Goal: Task Accomplishment & Management: Manage account settings

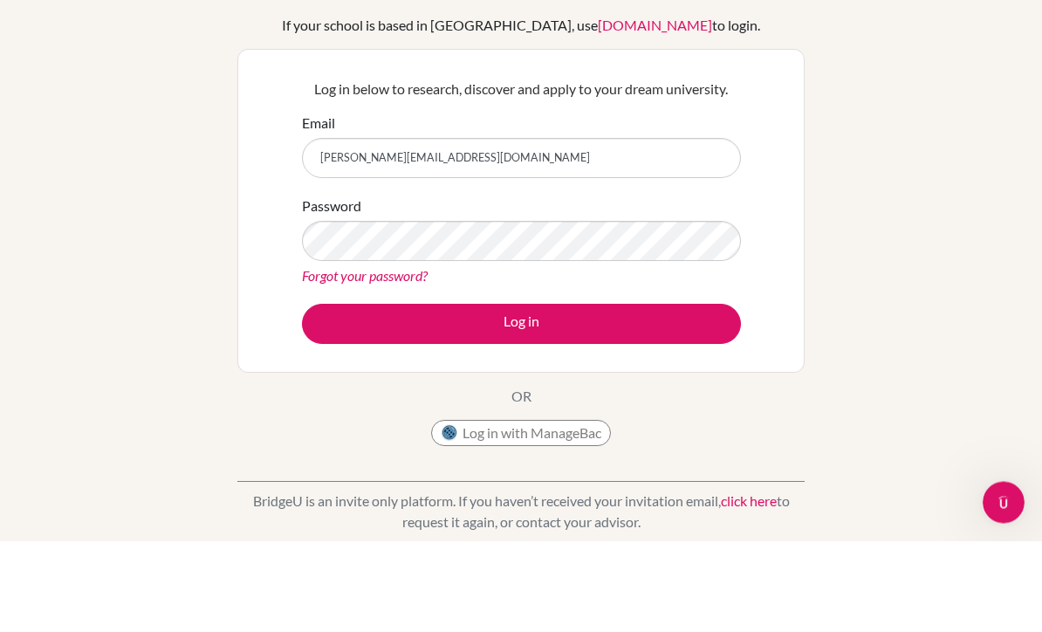
type input "[PERSON_NAME][EMAIL_ADDRESS][DOMAIN_NAME]"
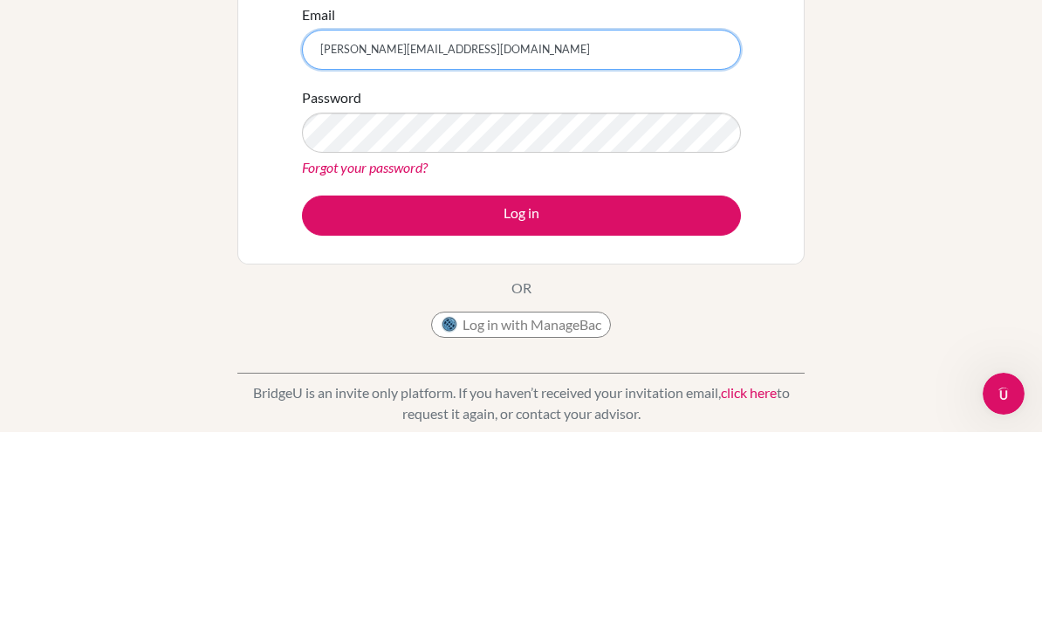
click at [332, 229] on input "[PERSON_NAME][EMAIL_ADDRESS][DOMAIN_NAME]" at bounding box center [521, 249] width 439 height 40
click at [334, 229] on input "[PERSON_NAME][EMAIL_ADDRESS][DOMAIN_NAME]" at bounding box center [521, 249] width 439 height 40
click at [338, 229] on input "[PERSON_NAME][EMAIL_ADDRESS][DOMAIN_NAME]" at bounding box center [521, 249] width 439 height 40
click at [340, 229] on input "[PERSON_NAME][EMAIL_ADDRESS][DOMAIN_NAME]" at bounding box center [521, 249] width 439 height 40
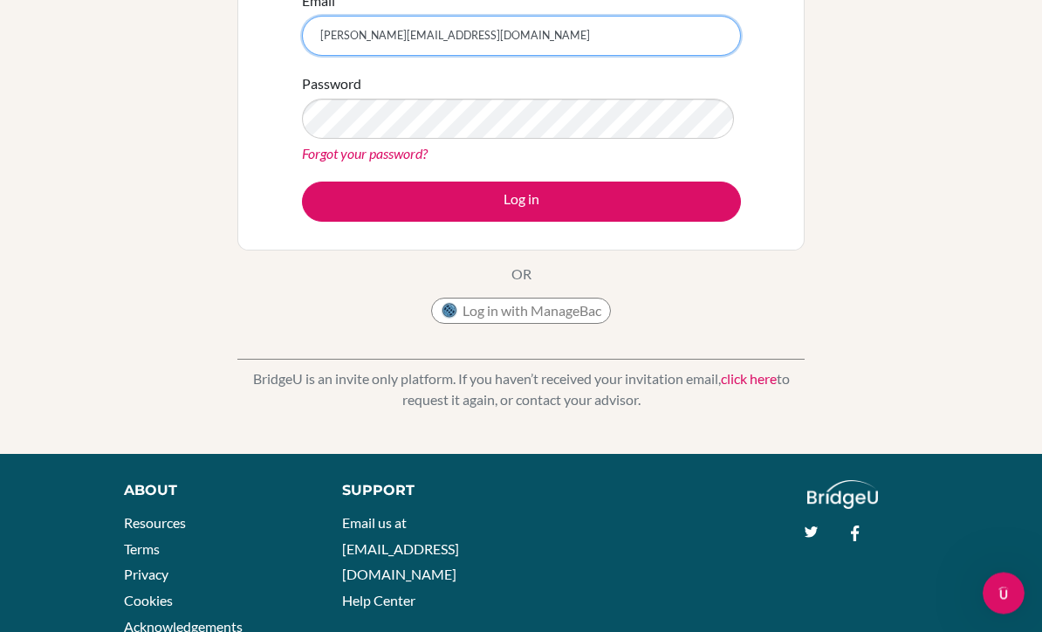
scroll to position [239, 0]
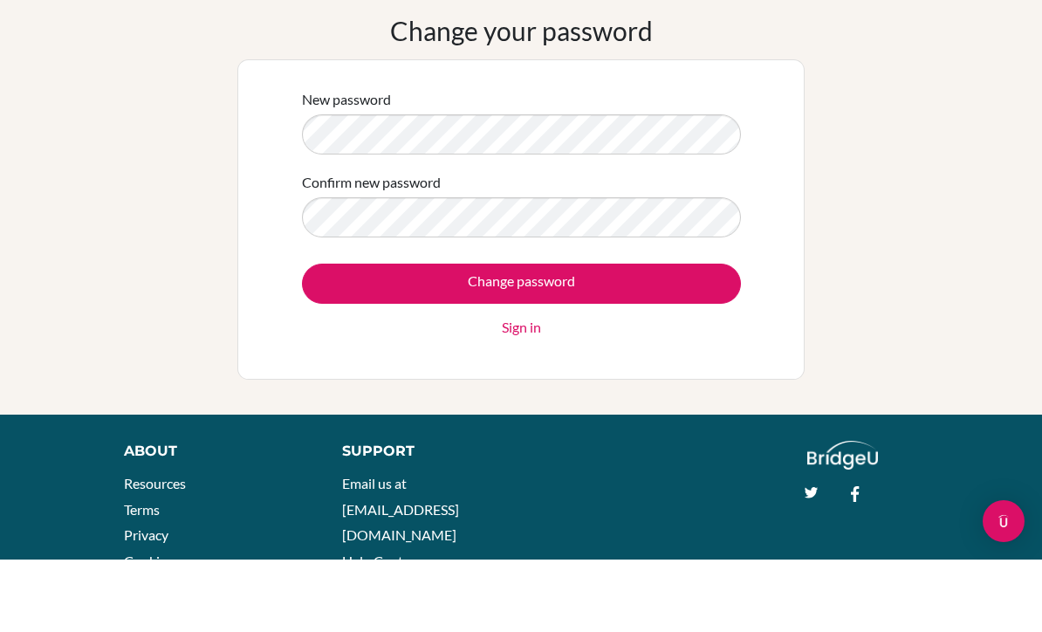
click at [606, 336] on input "Change password" at bounding box center [521, 356] width 439 height 40
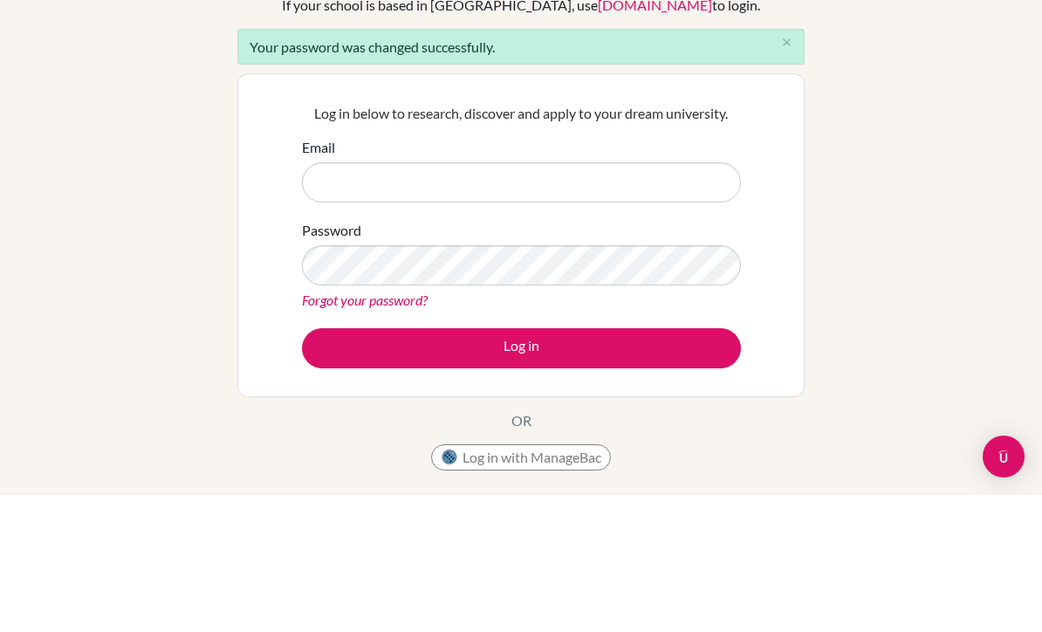
click at [605, 322] on form "Email Password Forgot your password? Log in" at bounding box center [521, 389] width 439 height 231
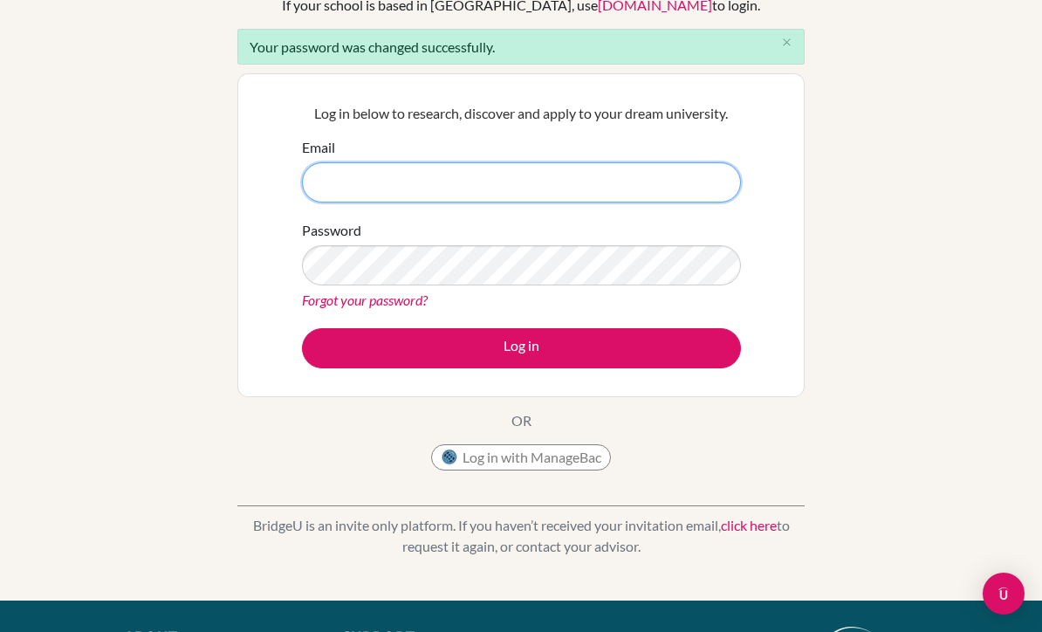
click at [663, 176] on input "Email" at bounding box center [521, 182] width 439 height 40
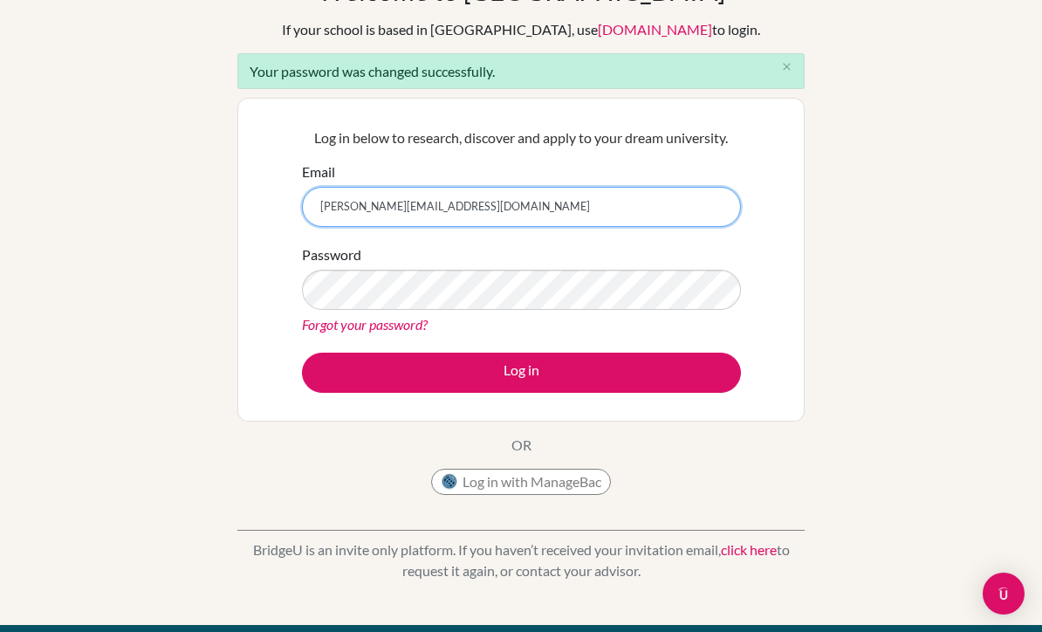
scroll to position [112, 0]
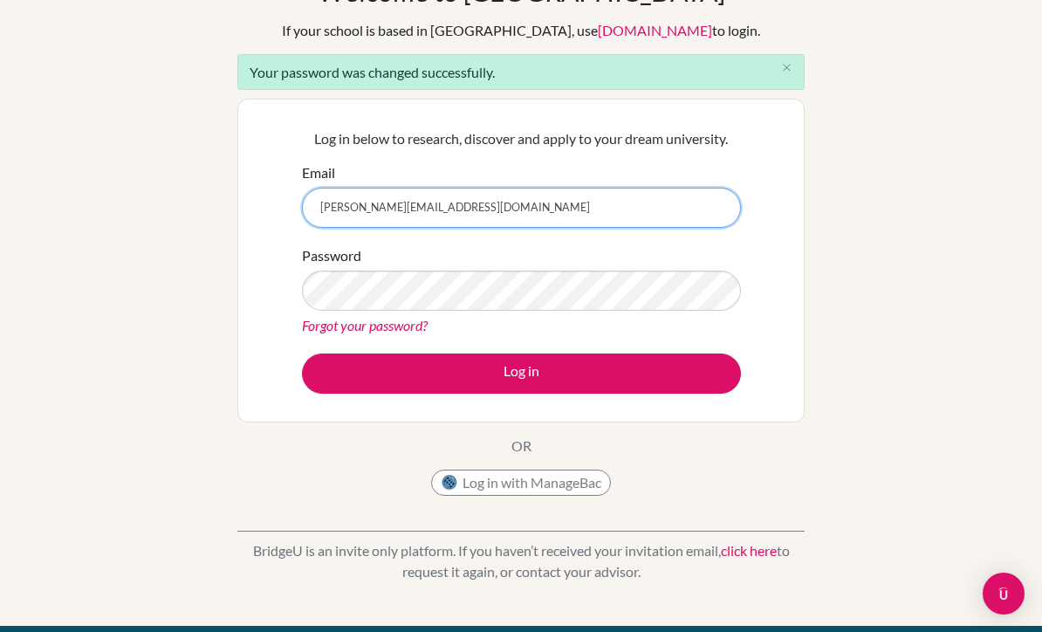
type input "[PERSON_NAME][EMAIL_ADDRESS][DOMAIN_NAME]"
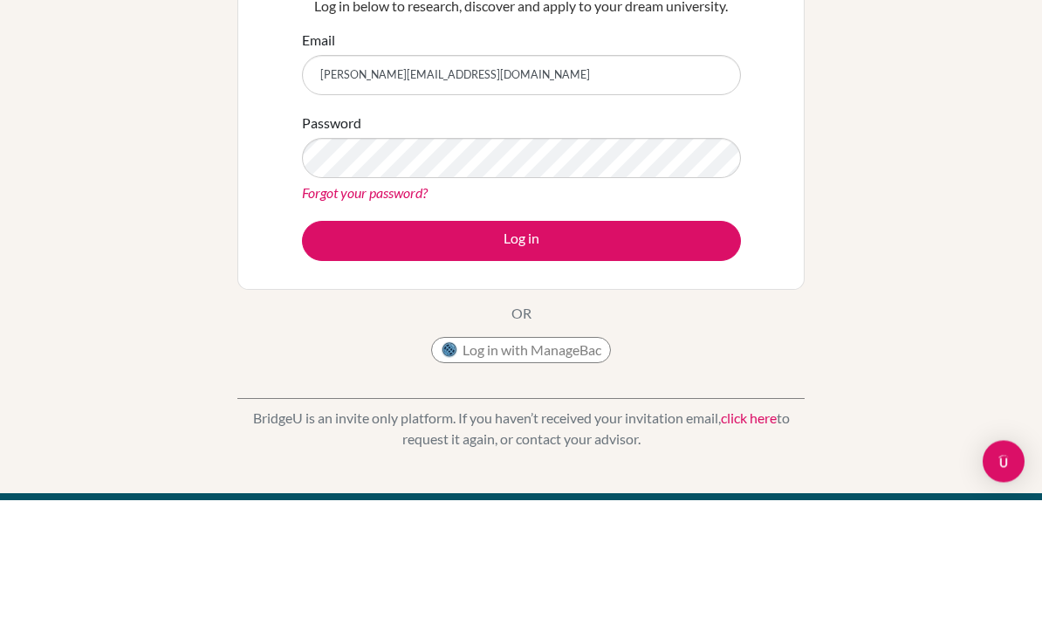
click at [607, 353] on button "Log in" at bounding box center [521, 373] width 439 height 40
